Goal: Check status: Check status

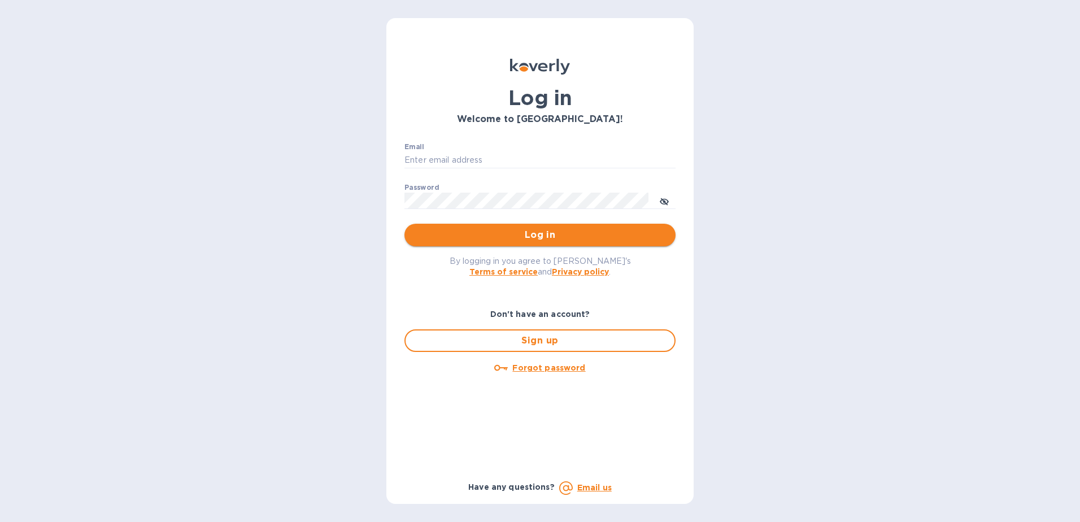
type input "TBoyle@zarachlogistics.com"
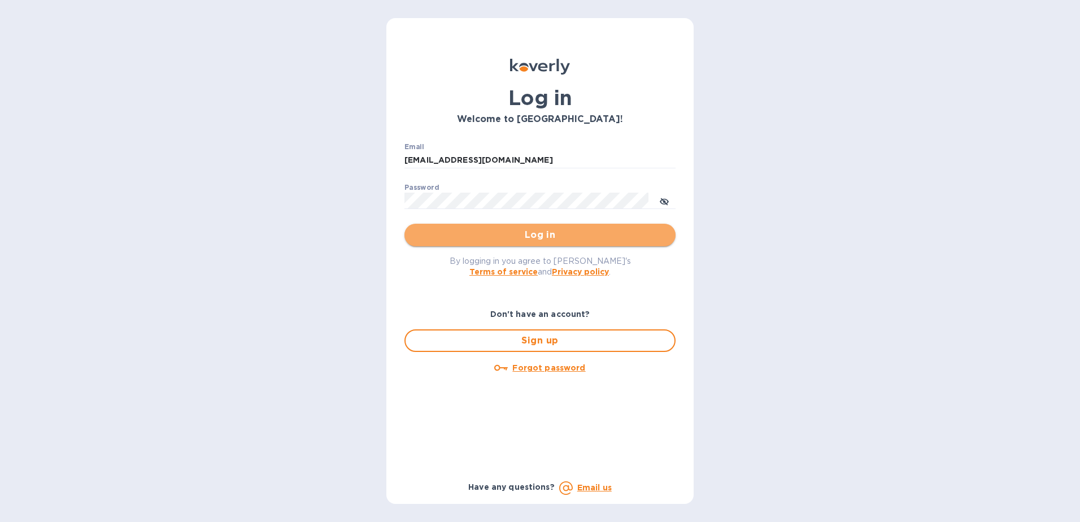
click at [510, 235] on span "Log in" at bounding box center [540, 235] width 253 height 14
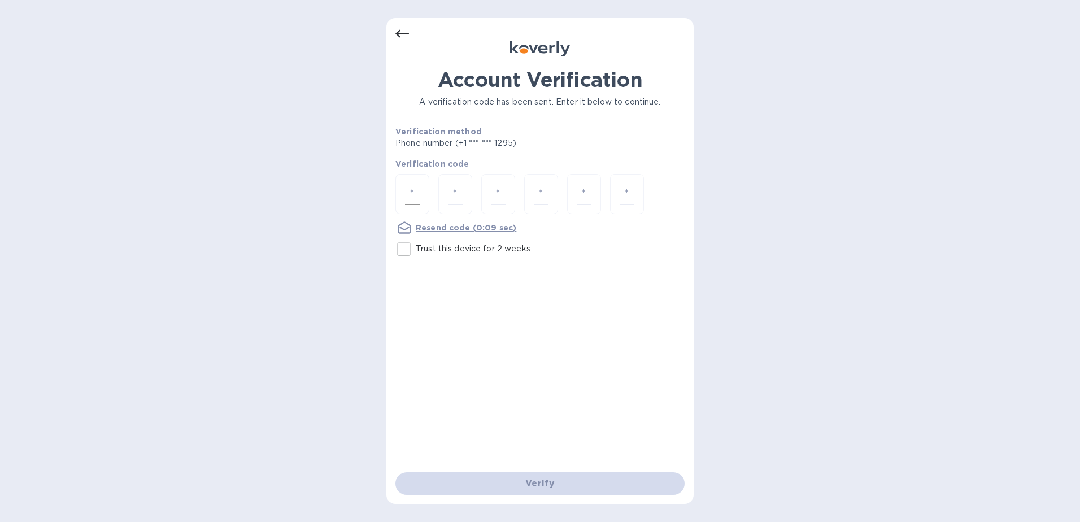
click at [409, 198] on input "number" at bounding box center [412, 194] width 15 height 21
type input "2"
type input "4"
type input "9"
type input "0"
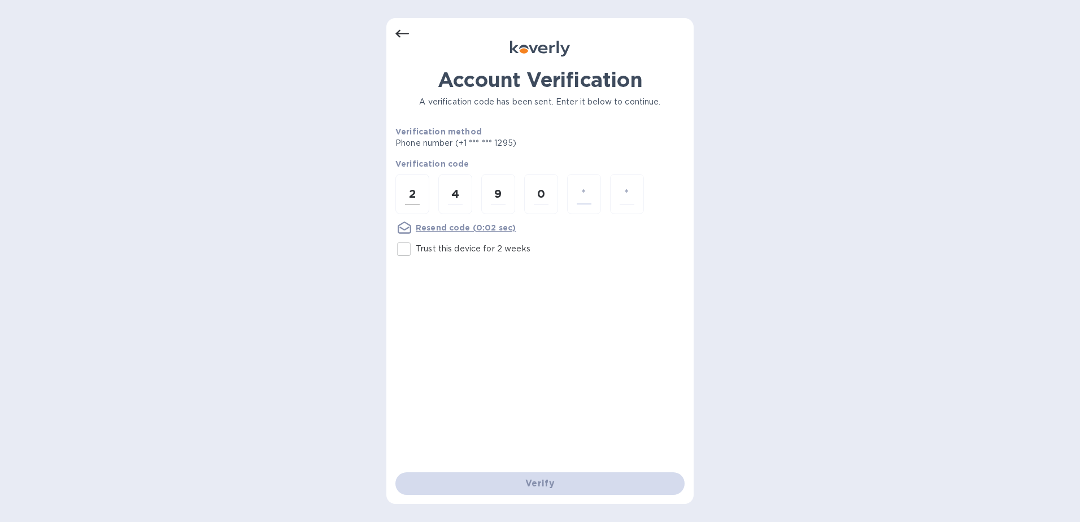
type input "2"
type input "0"
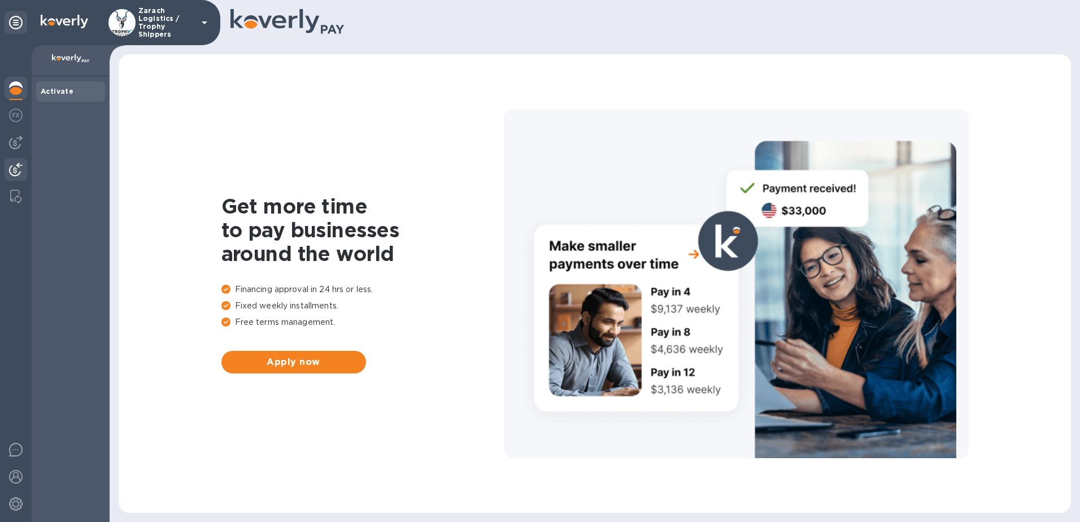
click at [15, 164] on img at bounding box center [16, 170] width 14 height 14
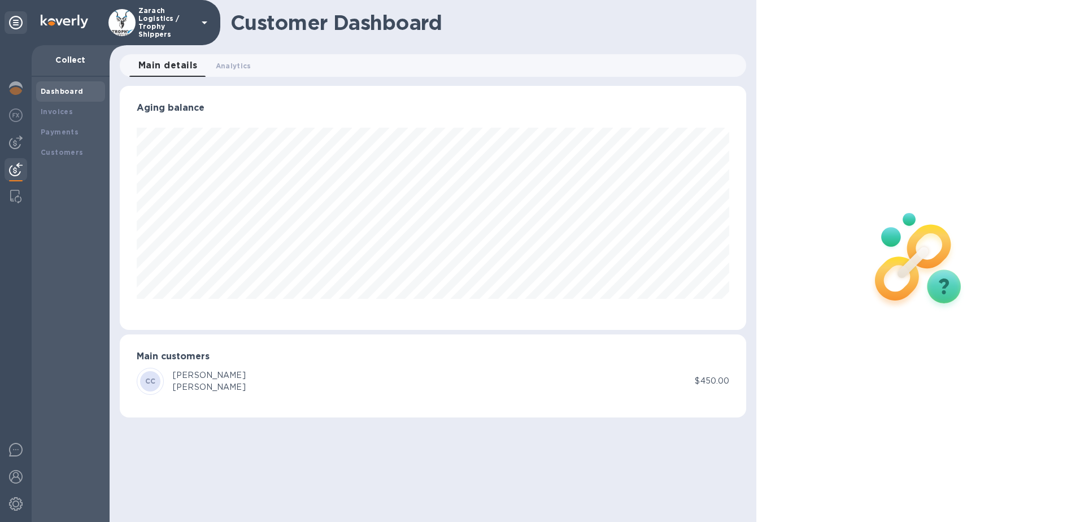
scroll to position [244, 627]
click at [71, 133] on b "Payments" at bounding box center [60, 132] width 38 height 8
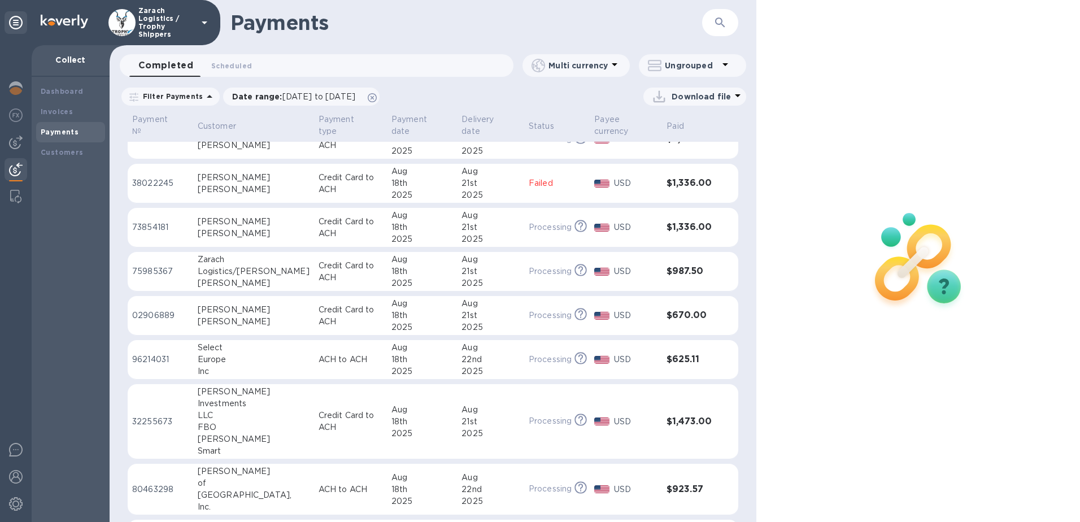
scroll to position [566, 0]
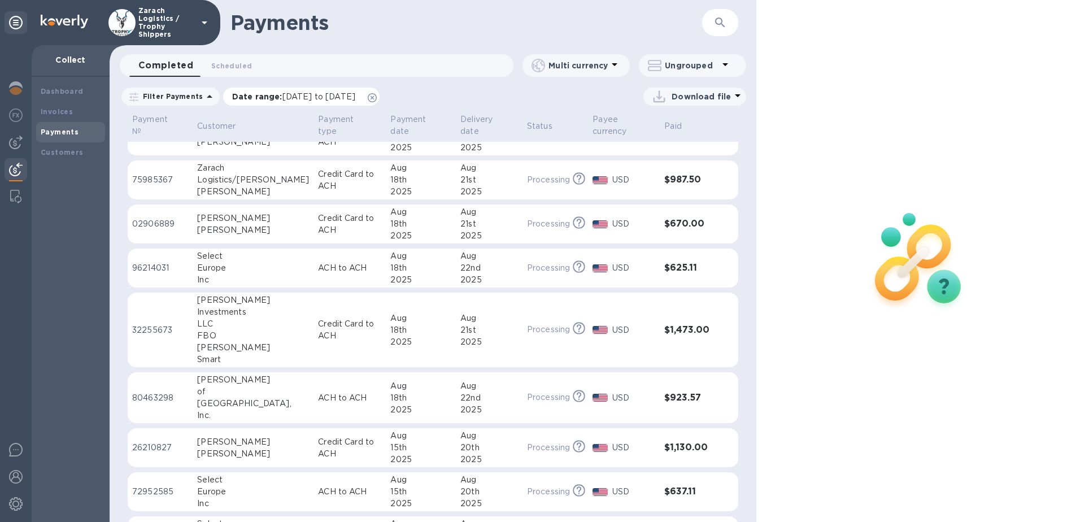
click at [299, 101] on p "Date range : [DATE] to [DATE]" at bounding box center [296, 96] width 129 height 11
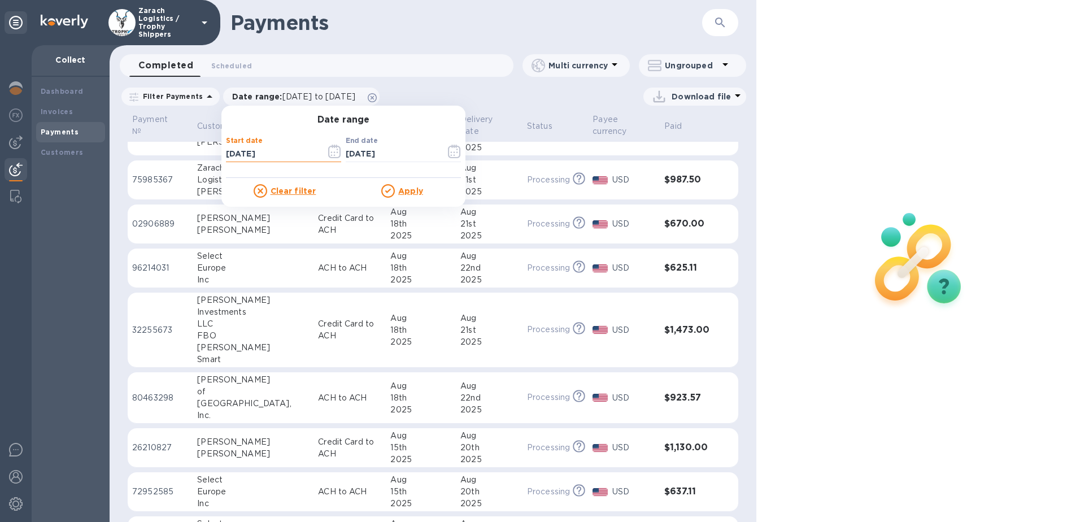
click at [249, 150] on input "[DATE]" at bounding box center [271, 154] width 91 height 17
click at [328, 148] on icon "button" at bounding box center [334, 152] width 12 height 14
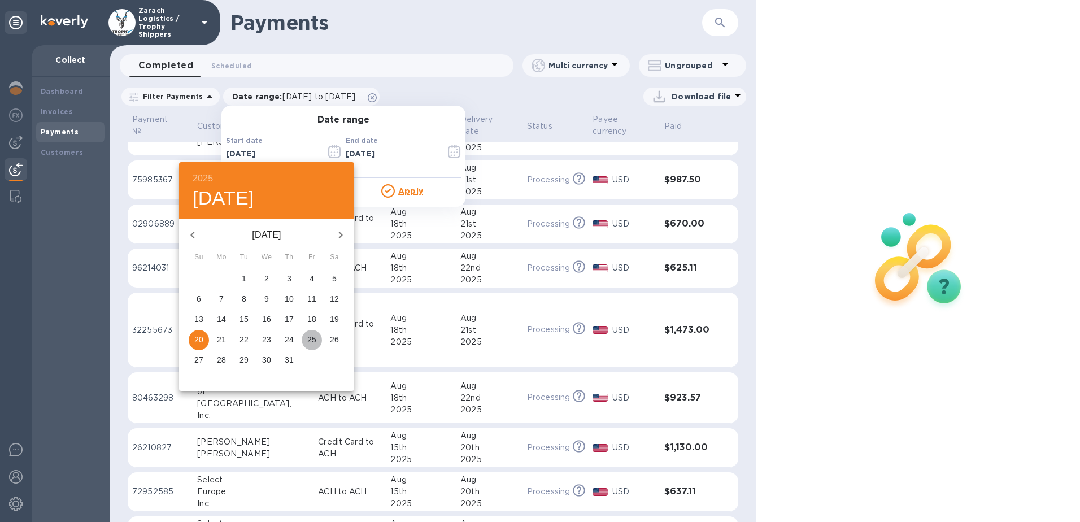
click at [313, 338] on p "25" at bounding box center [311, 339] width 9 height 11
type input "[DATE]"
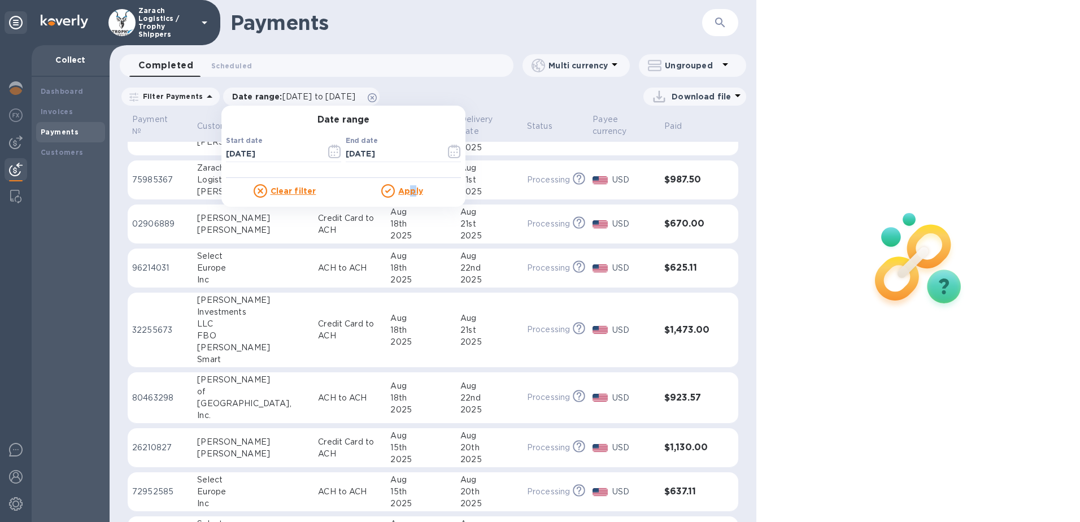
click at [407, 190] on u "Apply" at bounding box center [410, 190] width 25 height 9
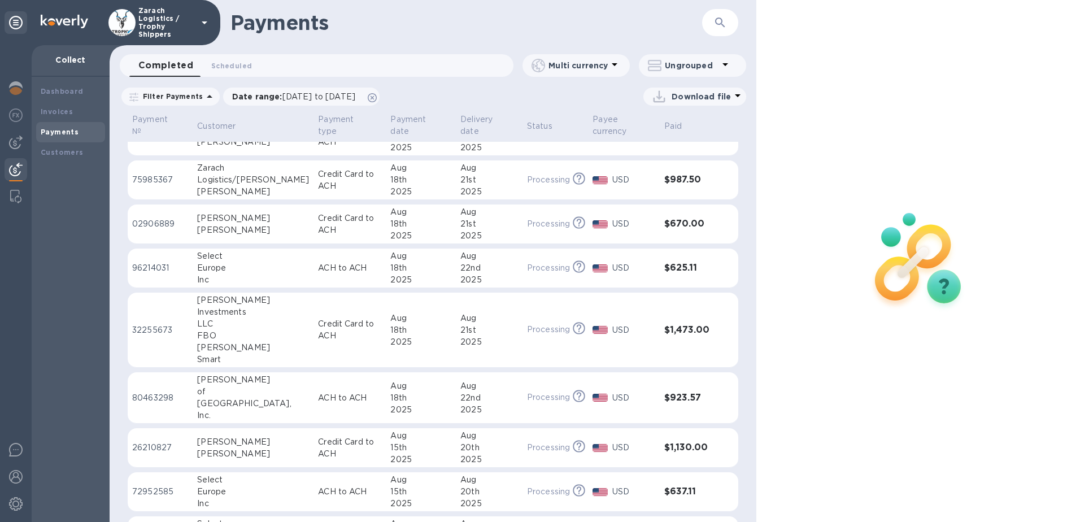
scroll to position [0, 0]
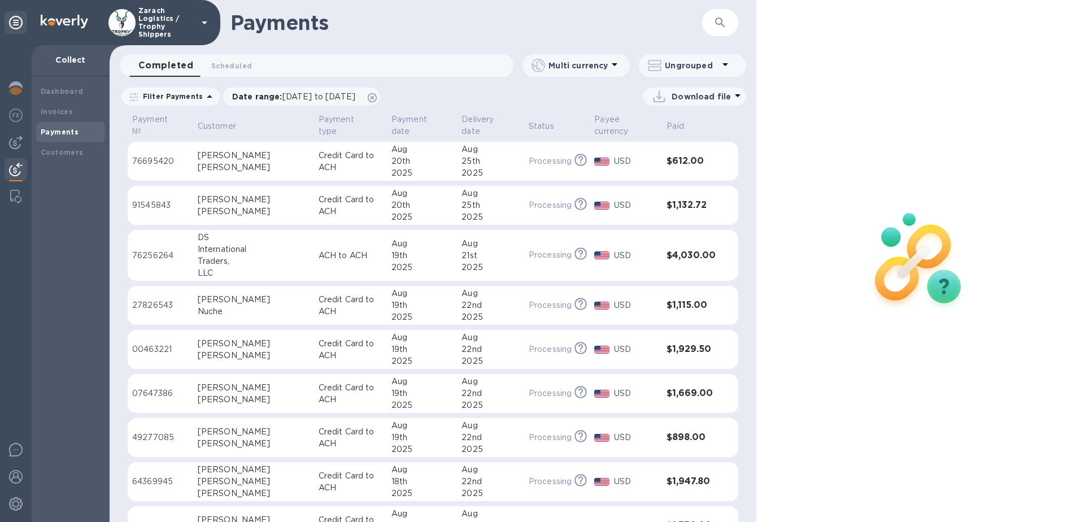
click at [392, 138] on th "Payment date" at bounding box center [422, 127] width 70 height 30
